Goal: Information Seeking & Learning: Learn about a topic

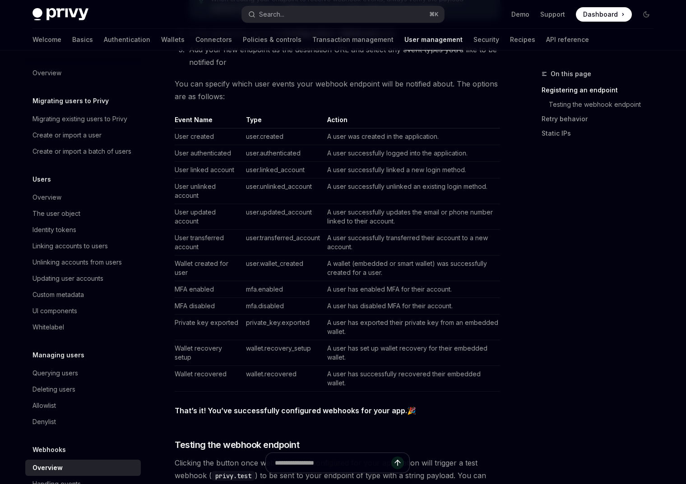
scroll to position [539, 0]
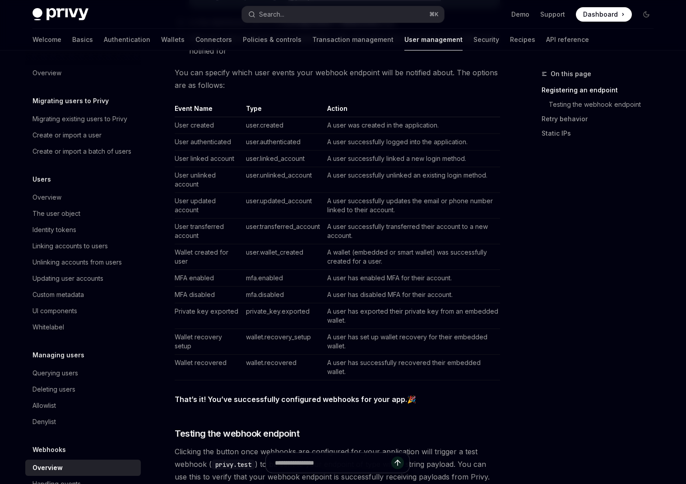
click at [295, 313] on td "private_key.exported" at bounding box center [282, 317] width 81 height 26
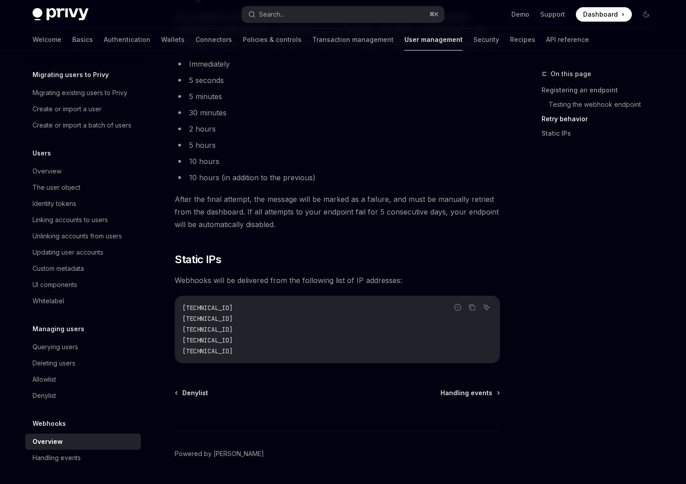
scroll to position [1060, 0]
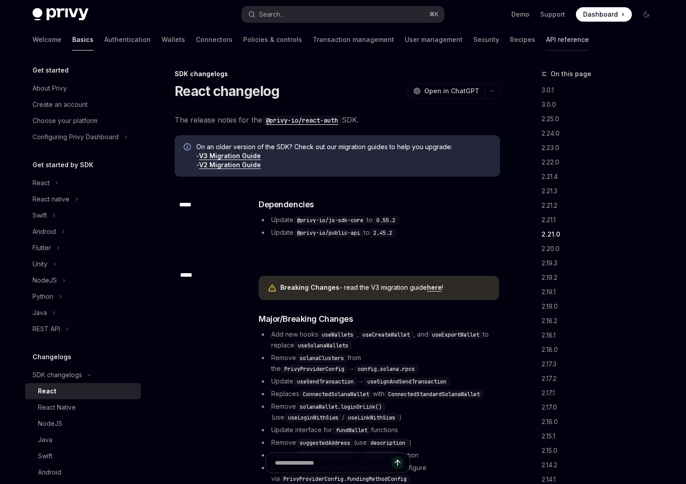
scroll to position [1892, 0]
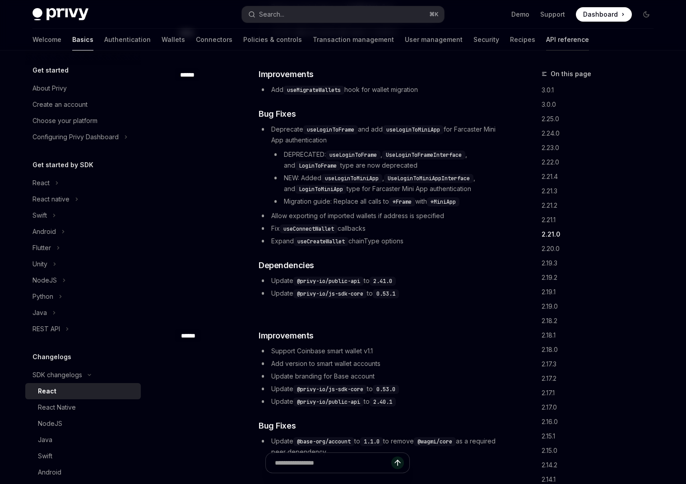
click at [546, 32] on link "API reference" at bounding box center [567, 40] width 43 height 22
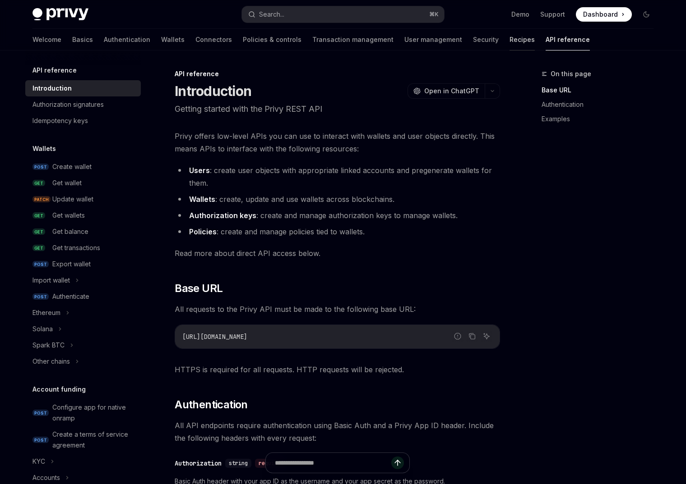
click at [509, 39] on link "Recipes" at bounding box center [521, 40] width 25 height 22
type textarea "*"
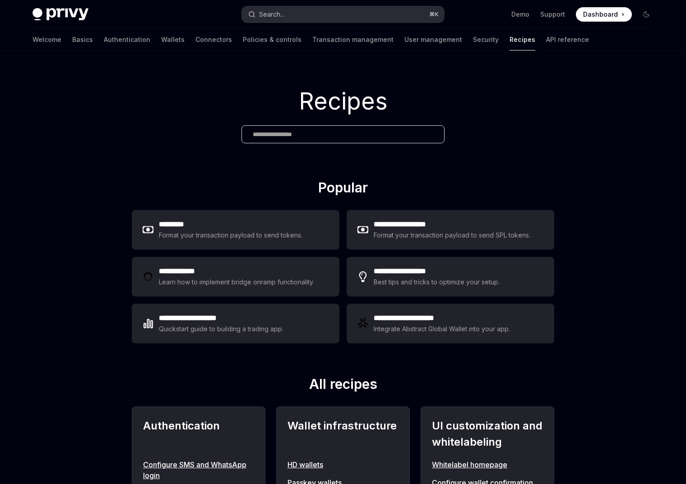
click at [295, 15] on button "Search... ⌘ K" at bounding box center [343, 14] width 202 height 16
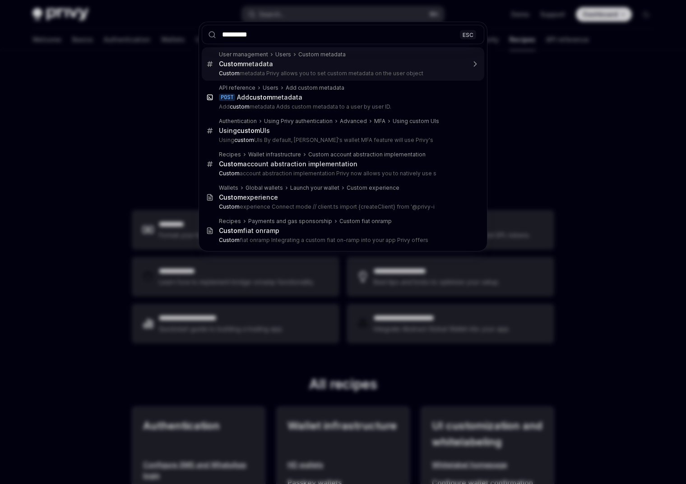
type input "**********"
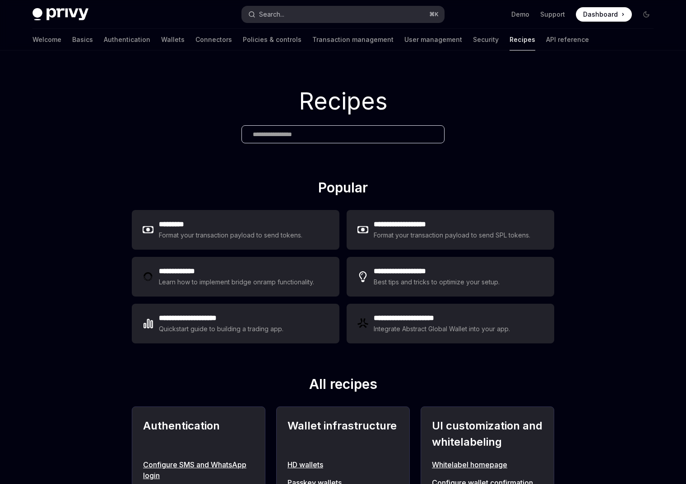
scroll to position [51, 0]
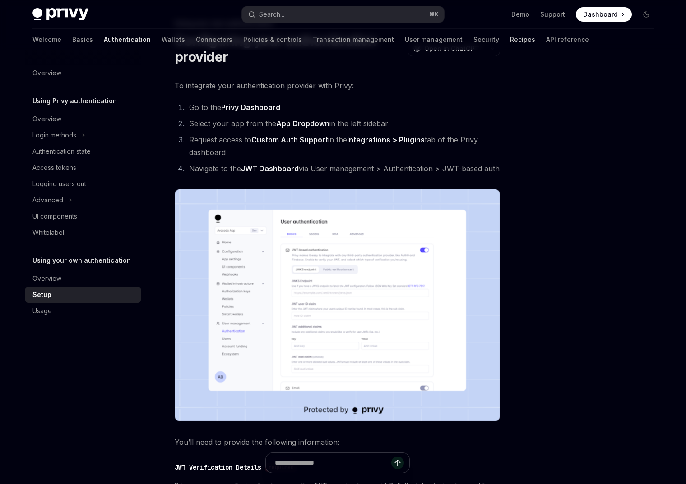
click at [510, 37] on link "Recipes" at bounding box center [522, 40] width 25 height 22
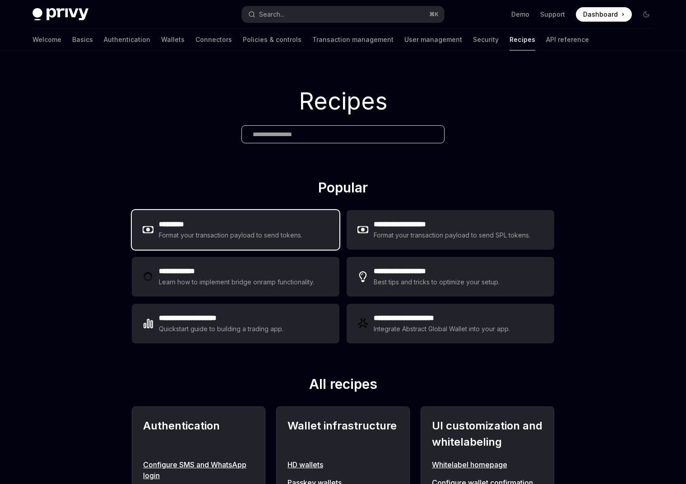
click at [263, 219] on h2 "*********" at bounding box center [231, 224] width 144 height 11
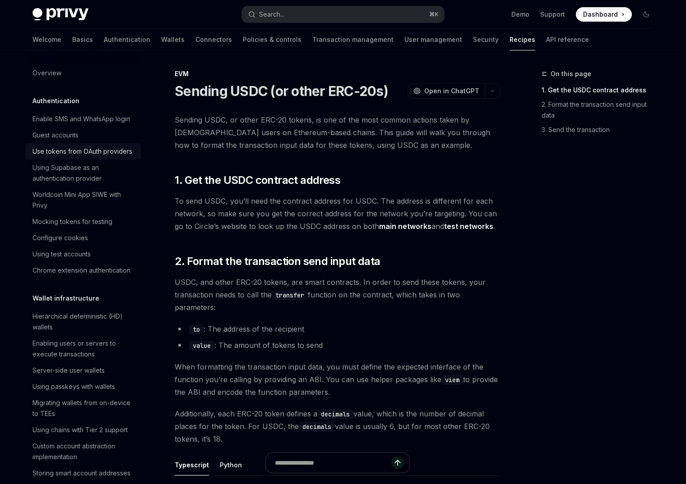
click at [112, 154] on div "Use tokens from OAuth providers" at bounding box center [82, 151] width 100 height 11
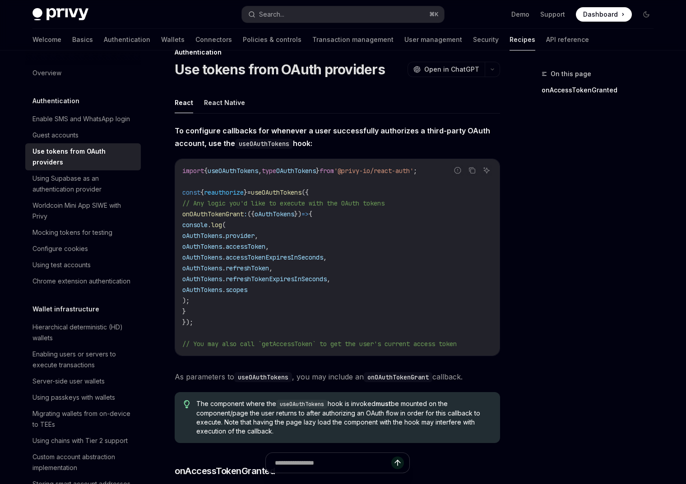
scroll to position [22, 0]
click at [124, 227] on div "Mocking tokens for testing" at bounding box center [83, 232] width 103 height 11
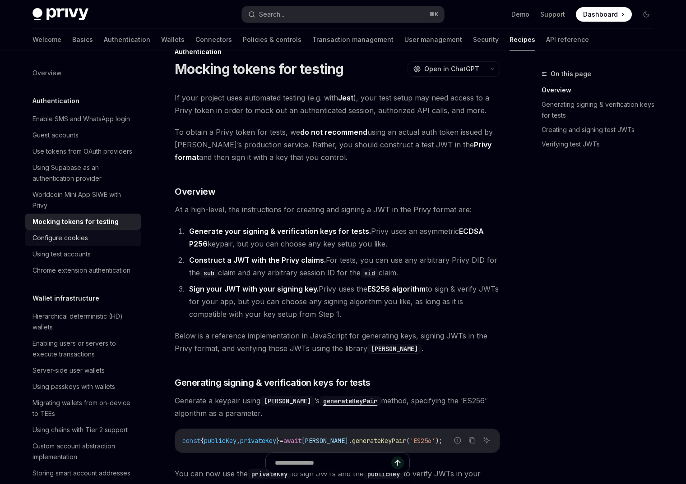
click at [112, 240] on div "Configure cookies" at bounding box center [83, 238] width 103 height 11
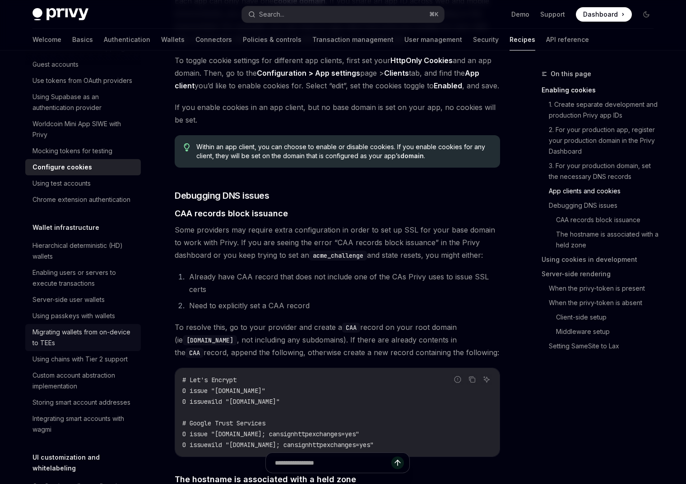
scroll to position [92, 0]
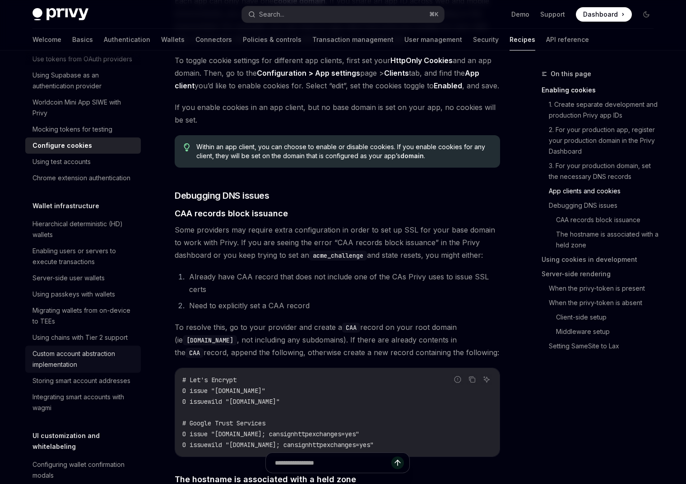
click at [95, 365] on div "Custom account abstraction implementation" at bounding box center [83, 360] width 103 height 22
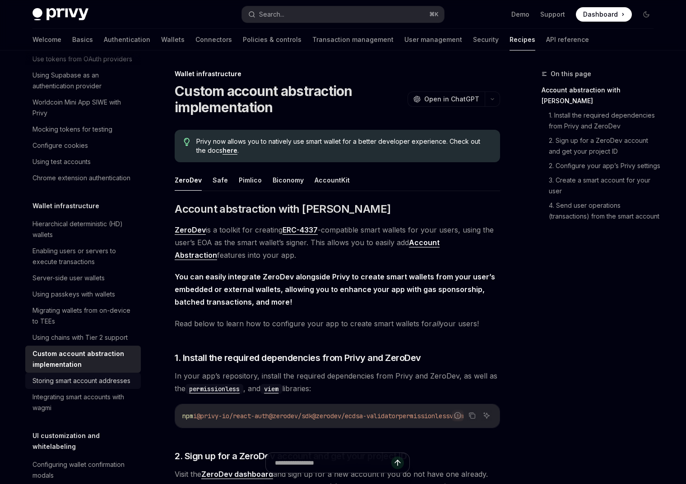
click at [97, 385] on div "Storing smart account addresses" at bounding box center [81, 381] width 98 height 11
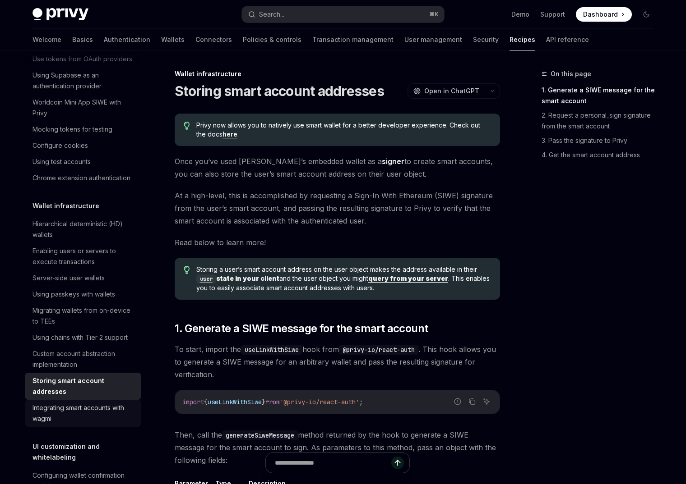
click at [97, 403] on div "Integrating smart accounts with wagmi" at bounding box center [83, 414] width 103 height 22
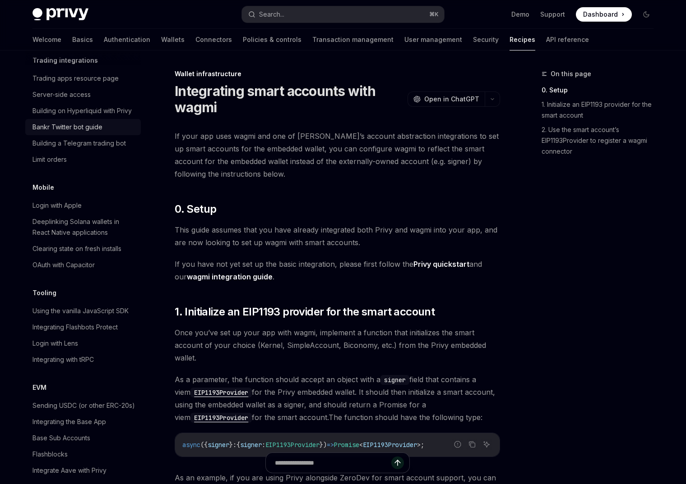
scroll to position [976, 0]
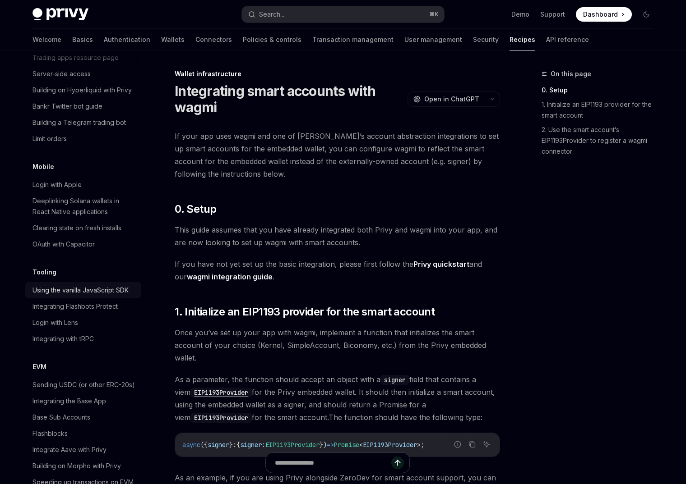
click at [111, 285] on div "Using the vanilla JavaScript SDK" at bounding box center [80, 290] width 96 height 11
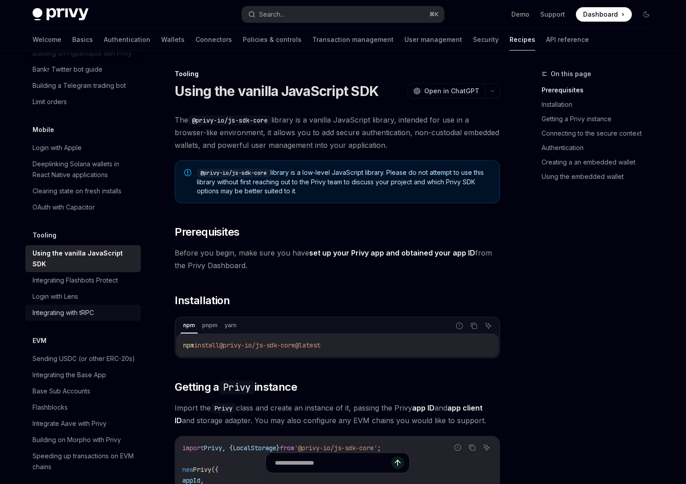
scroll to position [1014, 0]
click at [109, 307] on div "Integrating with tRPC" at bounding box center [83, 312] width 103 height 11
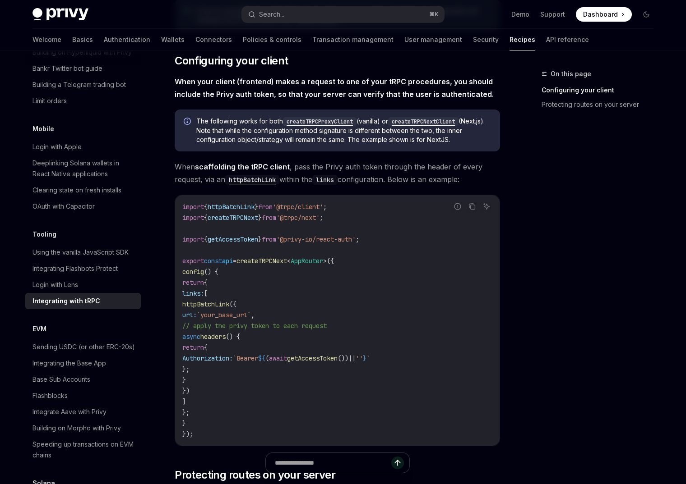
scroll to position [210, 0]
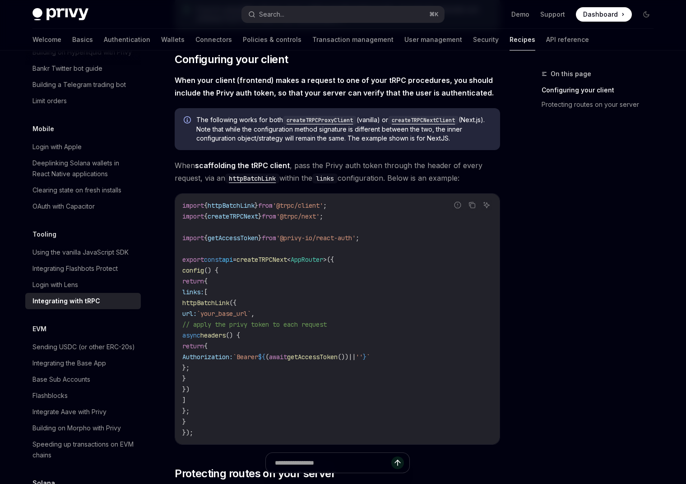
click at [107, 38] on div "Welcome Basics Authentication Wallets Connectors Policies & controls Transactio…" at bounding box center [310, 40] width 556 height 22
click at [104, 43] on link "Authentication" at bounding box center [127, 40] width 46 height 22
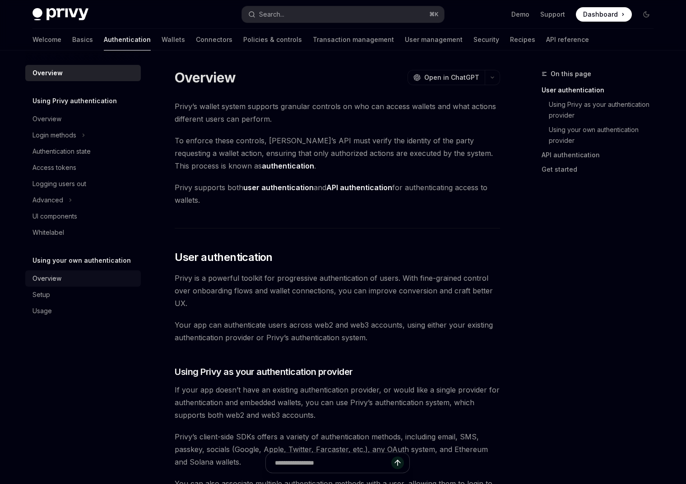
click at [78, 277] on div "Overview" at bounding box center [83, 278] width 103 height 11
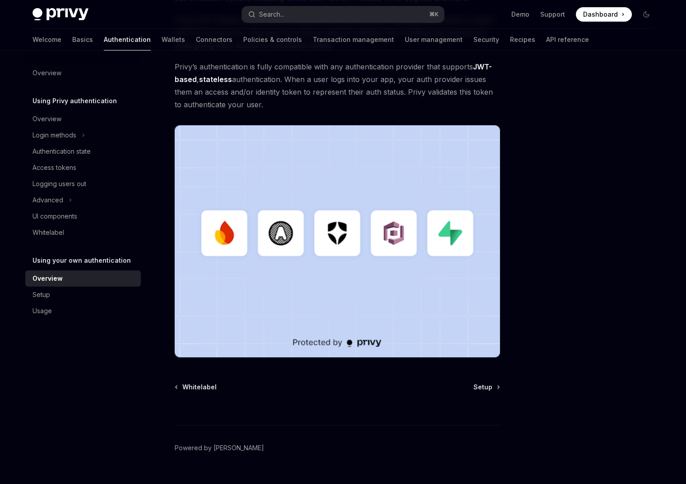
scroll to position [152, 0]
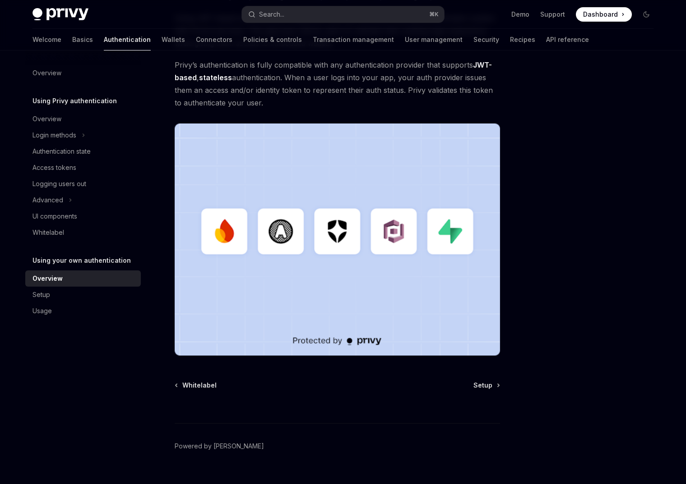
click at [493, 390] on div at bounding box center [337, 406] width 325 height 33
click at [483, 390] on span "Setup" at bounding box center [482, 385] width 19 height 9
type textarea "*"
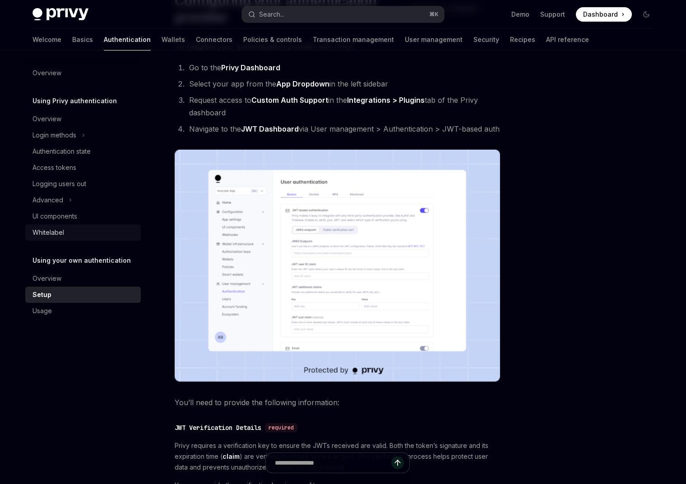
scroll to position [91, 0]
